Goal: Task Accomplishment & Management: Use online tool/utility

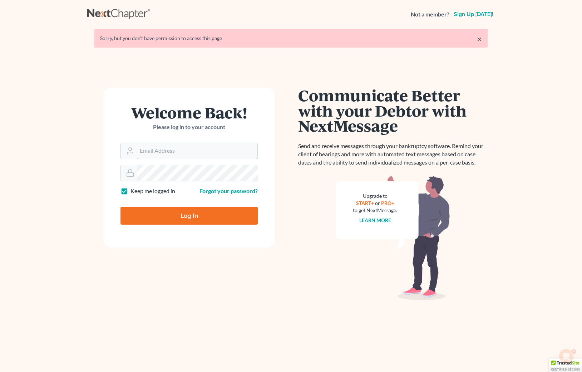
type input "maria.vazquez@thatlawlady.com"
click at [189, 216] on input "Log In" at bounding box center [188, 216] width 137 height 18
type input "Thinking..."
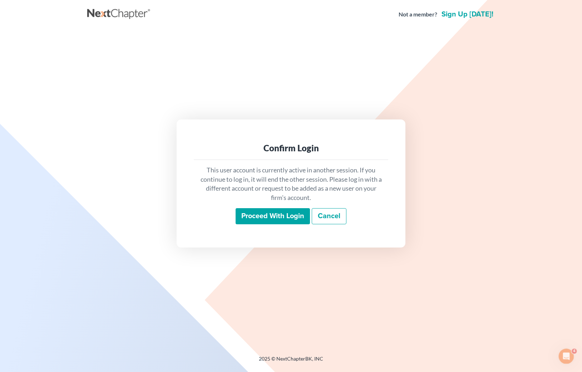
click at [282, 219] on input "Proceed with login" at bounding box center [273, 216] width 74 height 16
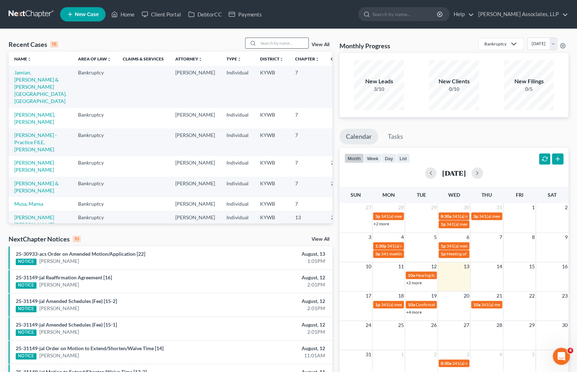
click at [275, 42] on input "search" at bounding box center [283, 43] width 50 height 10
type input "[PERSON_NAME]"
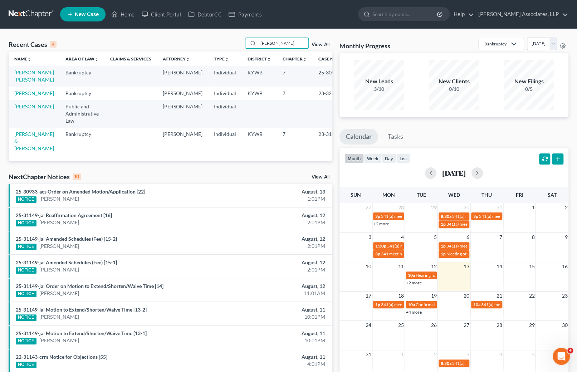
click at [37, 80] on link "[PERSON_NAME] [PERSON_NAME]" at bounding box center [34, 75] width 40 height 13
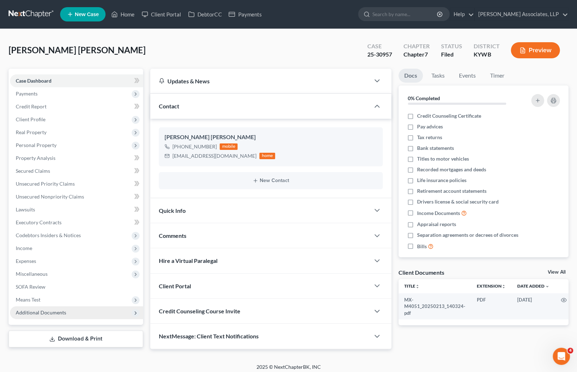
click at [54, 310] on span "Additional Documents" at bounding box center [41, 312] width 50 height 6
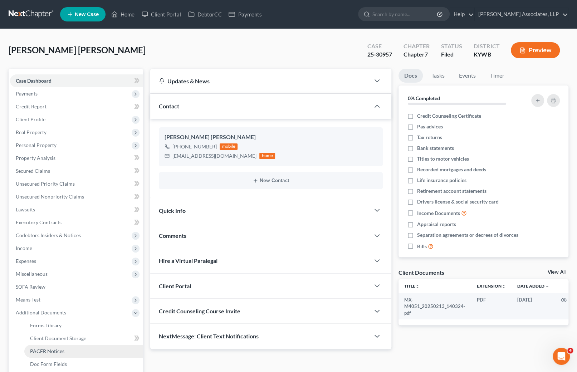
click at [53, 353] on span "PACER Notices" at bounding box center [47, 351] width 34 height 6
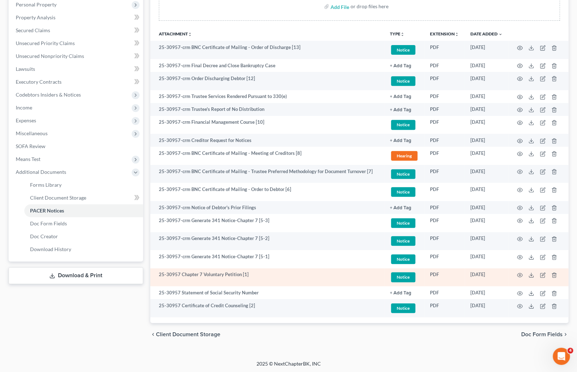
scroll to position [141, 0]
click at [518, 273] on icon "button" at bounding box center [519, 275] width 5 height 4
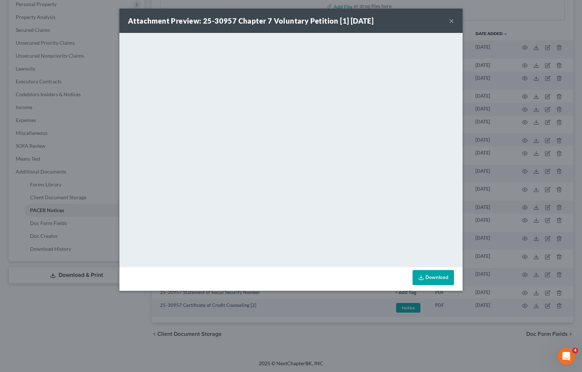
click at [454, 21] on button "×" at bounding box center [451, 20] width 5 height 9
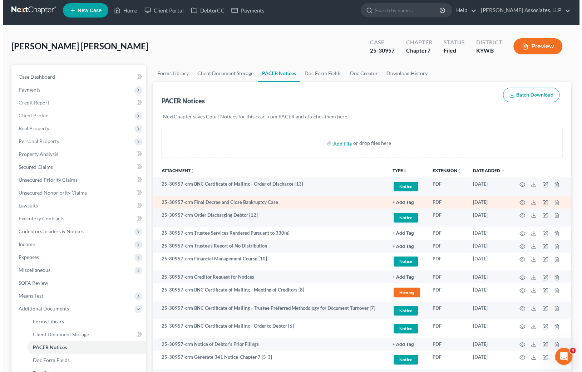
scroll to position [0, 0]
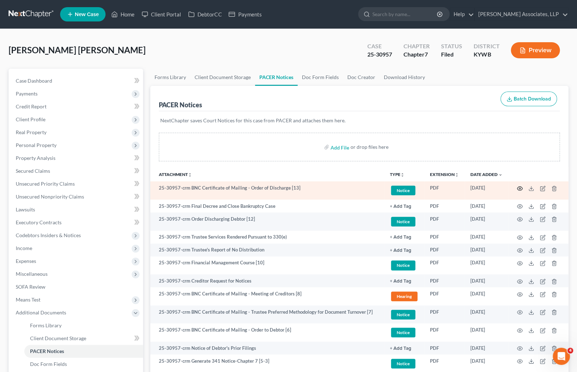
click at [518, 188] on icon "button" at bounding box center [520, 189] width 6 height 6
